Goal: Transaction & Acquisition: Purchase product/service

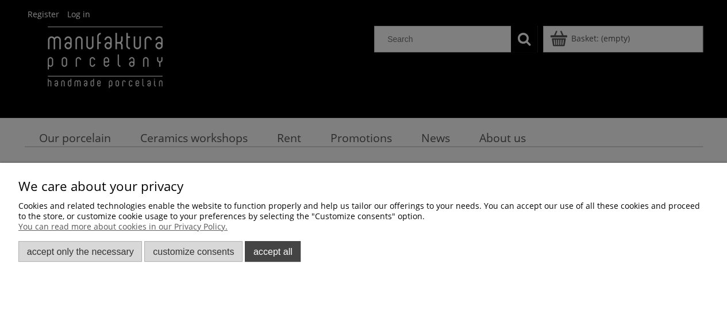
click at [273, 253] on font "Accept all" at bounding box center [272, 251] width 39 height 10
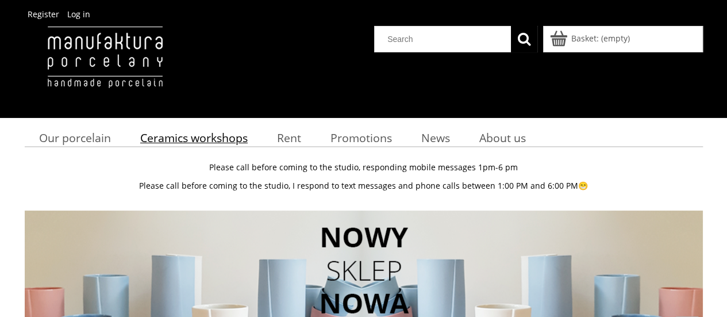
click at [187, 140] on font "Ceramics workshops" at bounding box center [193, 138] width 107 height 16
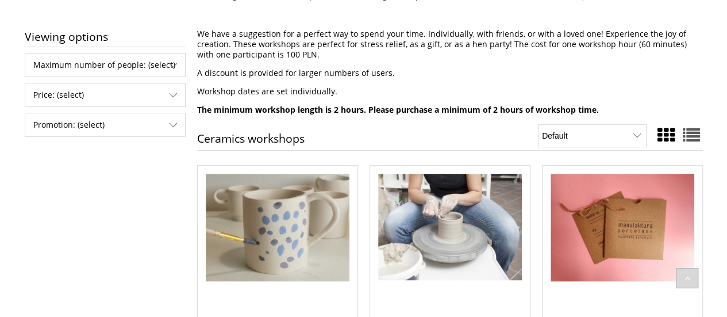
scroll to position [230, 0]
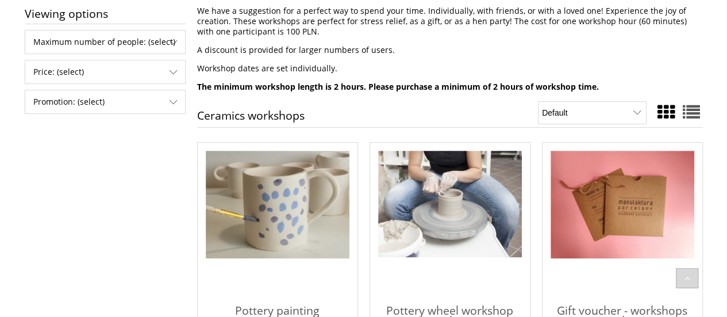
click at [466, 51] on p "A discount is provided for larger numbers of users." at bounding box center [450, 50] width 506 height 10
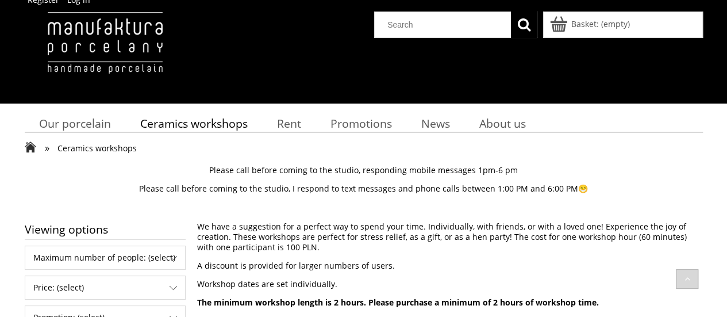
scroll to position [4, 0]
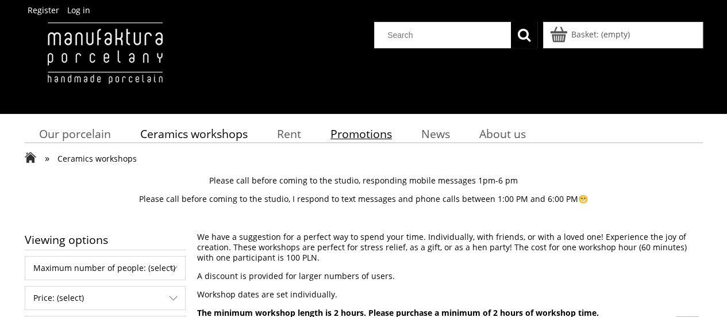
click at [362, 133] on font "Promotions" at bounding box center [360, 134] width 61 height 16
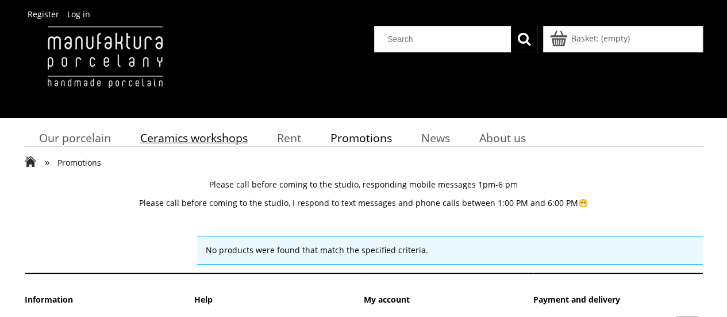
click at [178, 133] on font "Ceramics workshops" at bounding box center [193, 138] width 107 height 16
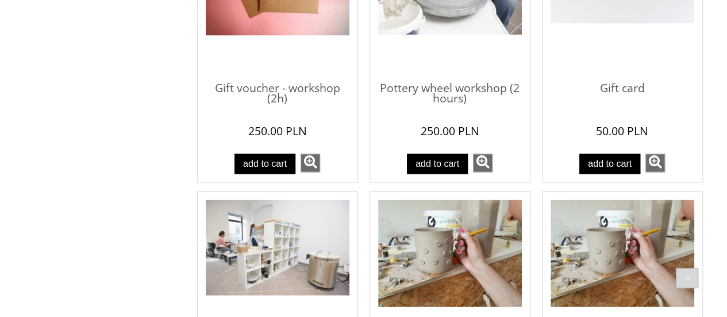
scroll to position [737, 0]
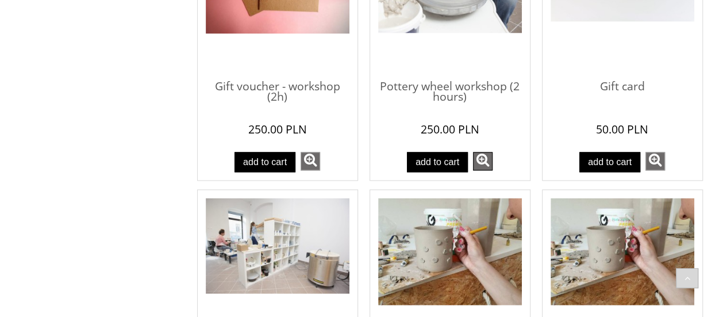
click at [484, 161] on link "see more" at bounding box center [483, 161] width 20 height 18
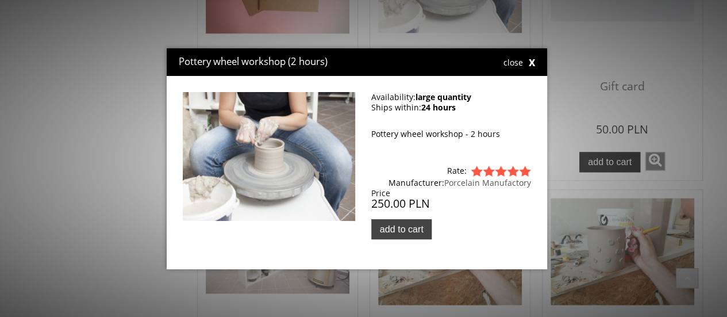
click at [411, 222] on button "Add to cart" at bounding box center [401, 229] width 60 height 20
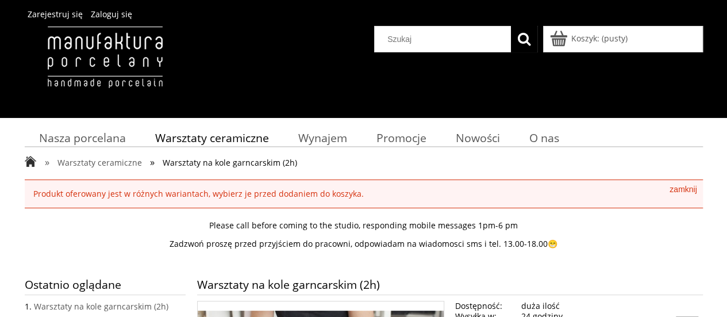
scroll to position [277, 0]
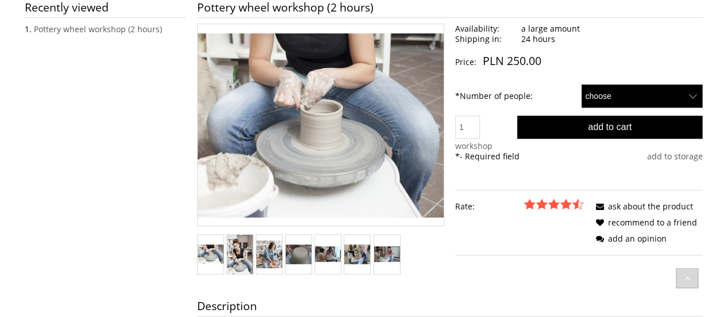
click at [658, 88] on select "choose 1 2" at bounding box center [641, 95] width 121 height 23
select select "50"
click at [581, 84] on select "choose 1 2" at bounding box center [641, 95] width 121 height 23
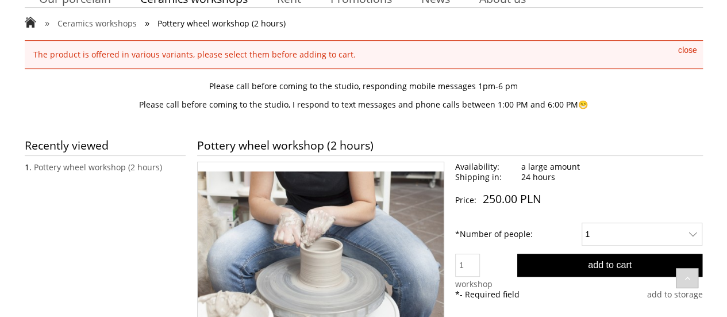
scroll to position [231, 0]
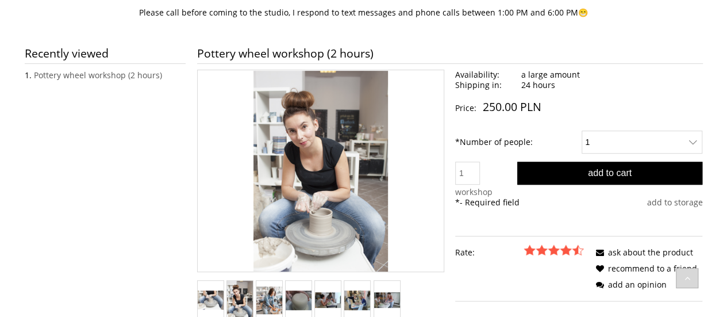
click at [243, 300] on img "Thumbnail 2 of 7. warsztaty0.jpg. Press Enter or Spacebar to open the selected …" at bounding box center [240, 299] width 26 height 39
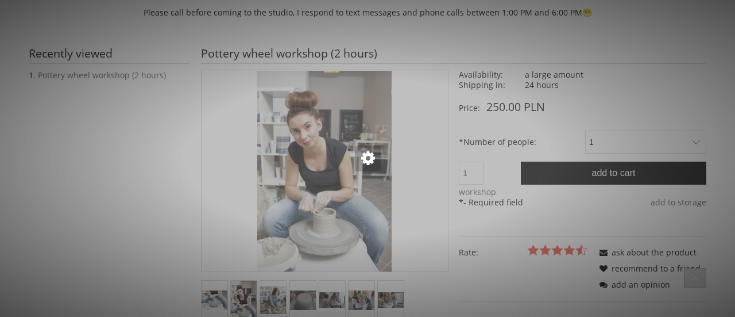
click at [270, 296] on div at bounding box center [367, 158] width 735 height 317
click at [448, 164] on div at bounding box center [367, 158] width 735 height 317
click at [476, 110] on div at bounding box center [367, 158] width 735 height 317
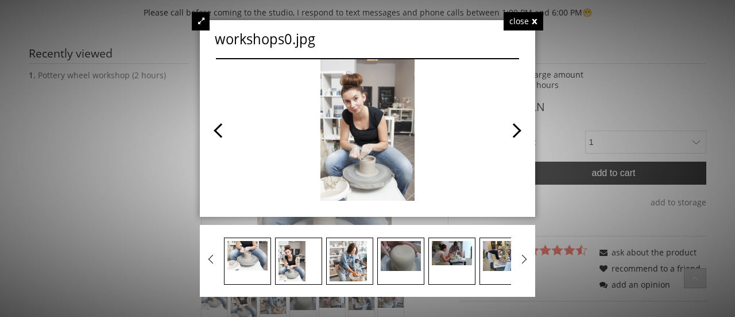
click at [512, 130] on span at bounding box center [444, 129] width 152 height 141
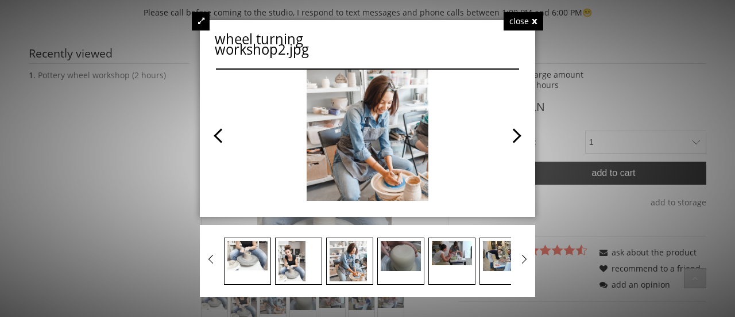
click at [512, 130] on span at bounding box center [444, 135] width 152 height 131
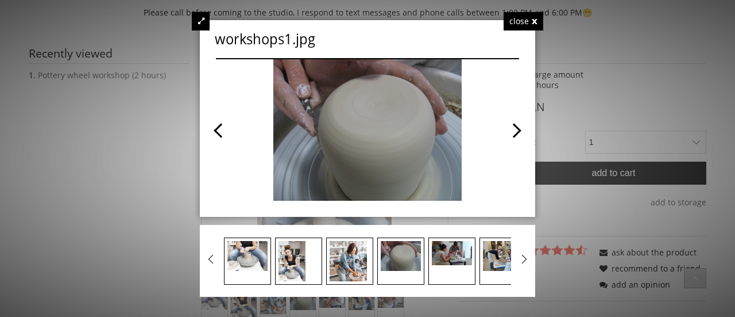
click at [512, 130] on span at bounding box center [444, 129] width 152 height 141
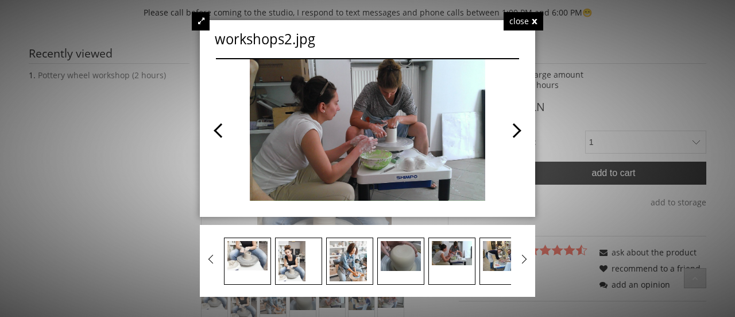
click at [512, 130] on span at bounding box center [444, 129] width 152 height 141
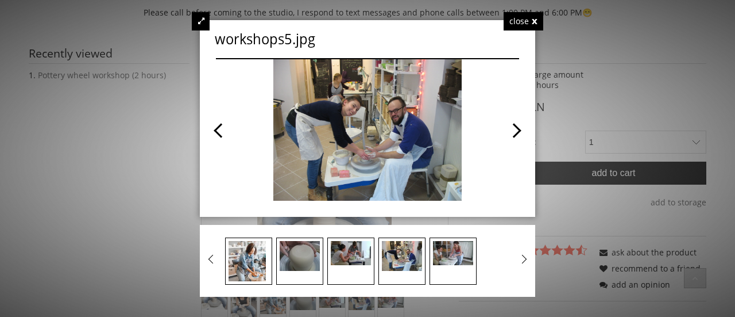
click at [226, 125] on span at bounding box center [292, 129] width 152 height 141
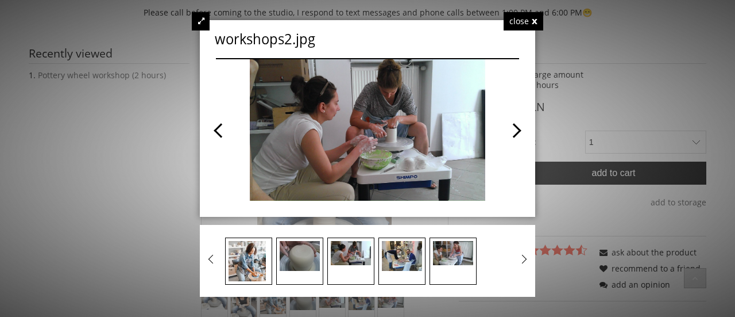
click at [611, 122] on div at bounding box center [367, 158] width 735 height 317
click at [530, 22] on div "close" at bounding box center [524, 21] width 40 height 18
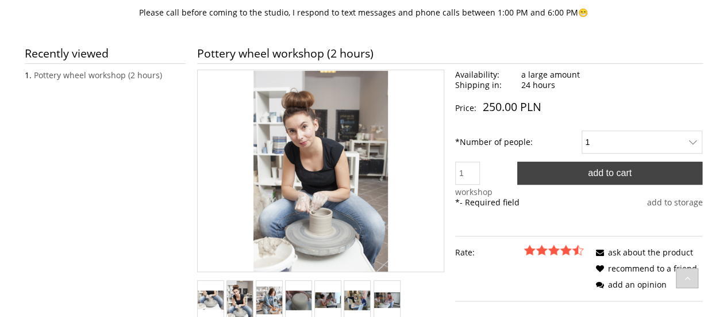
click at [638, 173] on button "Add to cart" at bounding box center [610, 172] width 186 height 23
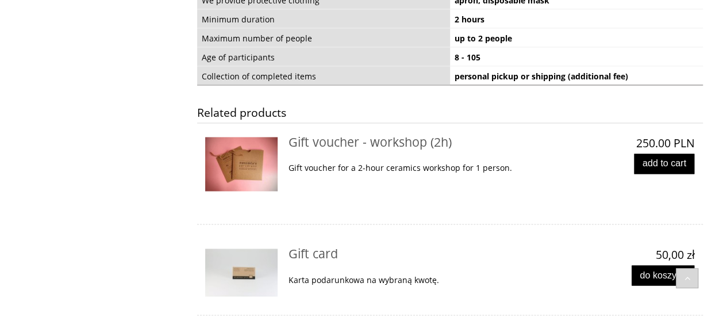
scroll to position [822, 0]
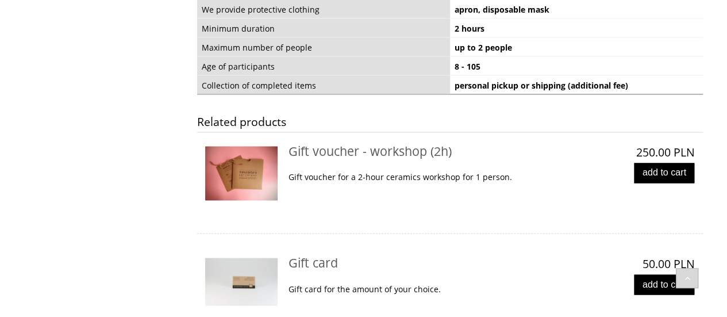
click at [538, 106] on div "Related products Gift voucher - workshop (2h) Gift voucher - workshop (2h) Gift…" at bounding box center [450, 278] width 506 height 345
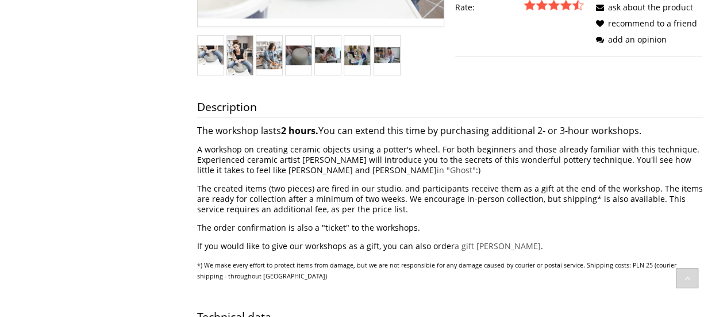
scroll to position [468, 0]
